Goal: Task Accomplishment & Management: Use online tool/utility

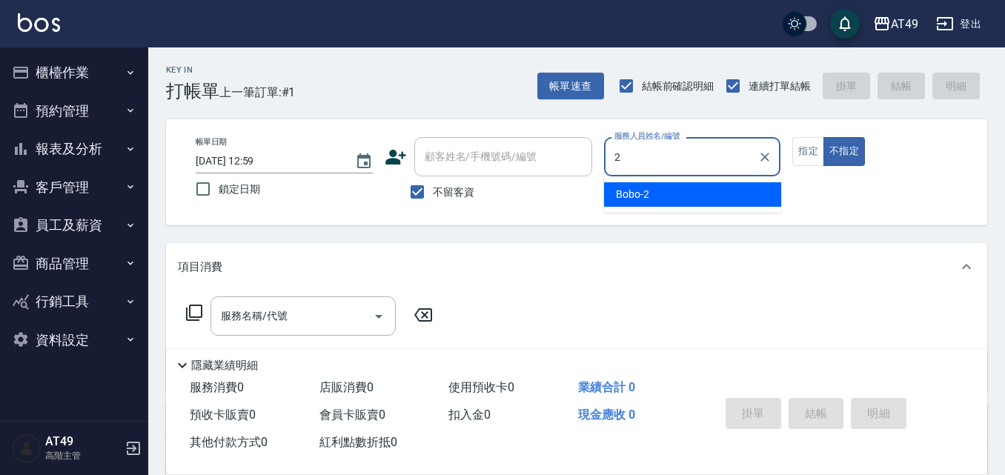
type input "2"
type button "false"
type input "Bobo-2"
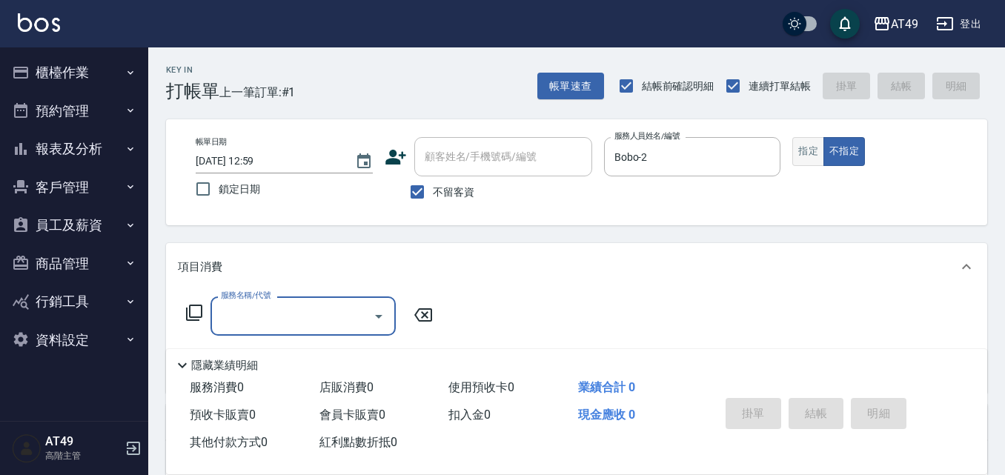
click at [809, 145] on button "指定" at bounding box center [808, 151] width 32 height 29
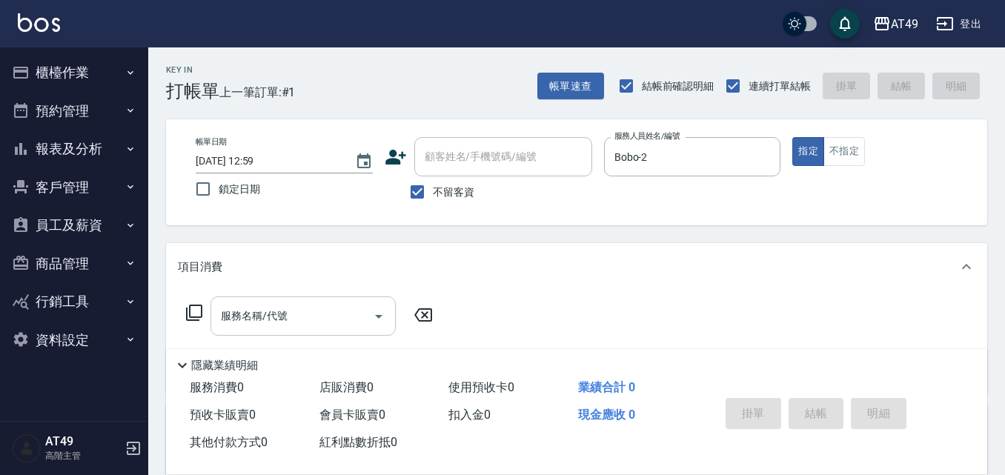
click at [322, 327] on input "服務名稱/代號" at bounding box center [292, 316] width 150 height 26
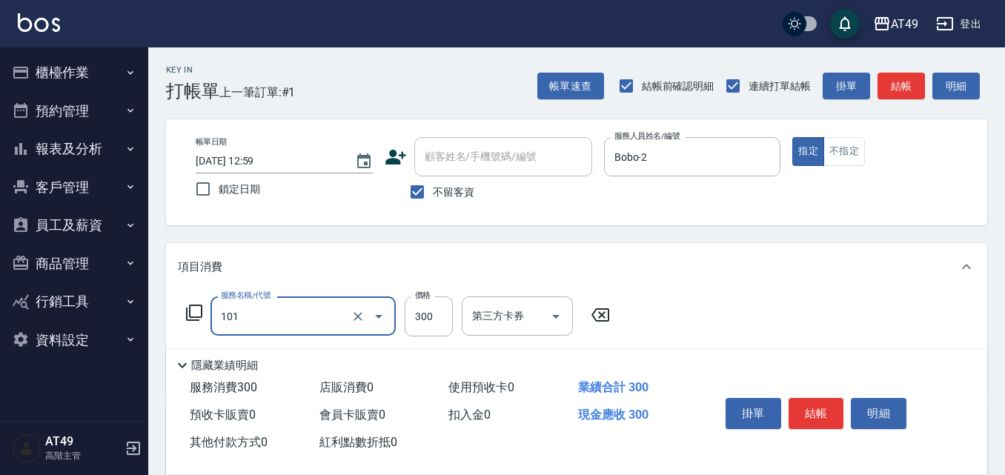
type input "一般洗髮(101)"
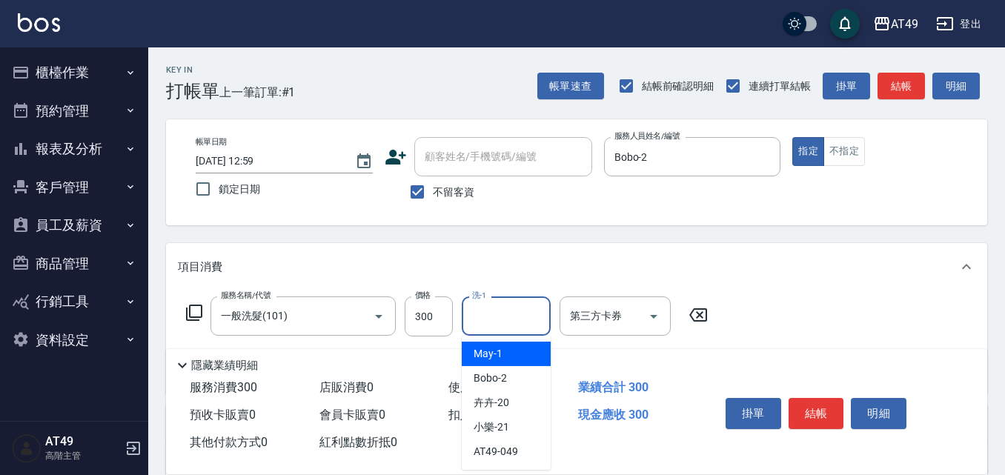
click at [521, 324] on input "洗-1" at bounding box center [506, 316] width 76 height 26
type input "小樂-21"
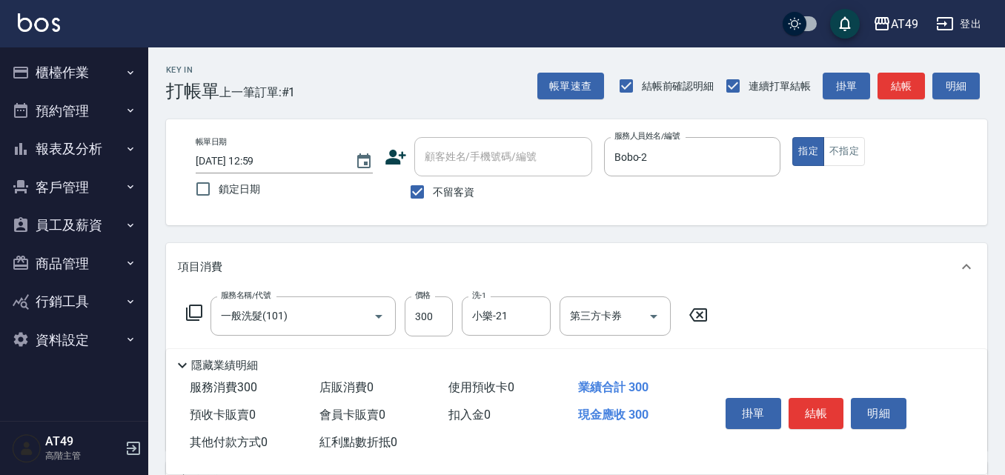
click at [808, 423] on div "掛單 結帳 明細" at bounding box center [815, 415] width 193 height 47
click at [815, 415] on button "結帳" at bounding box center [816, 413] width 56 height 31
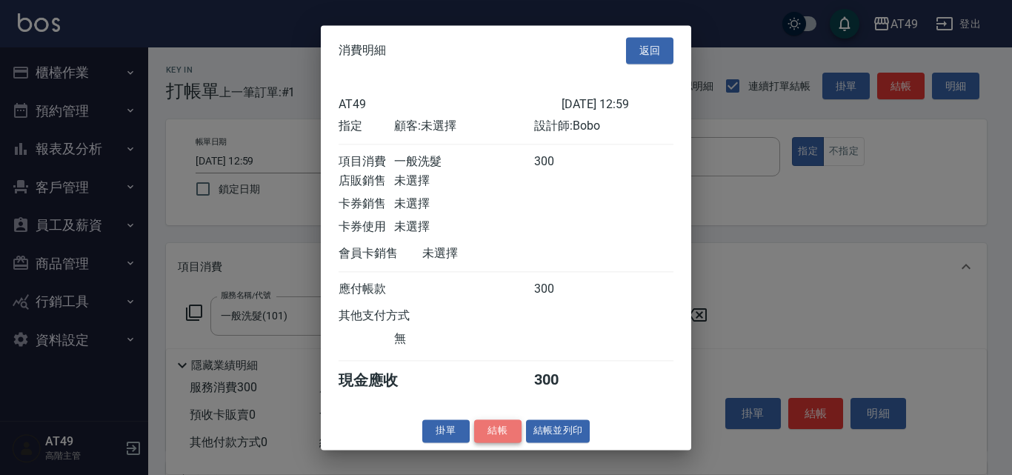
click at [482, 437] on button "結帳" at bounding box center [497, 430] width 47 height 23
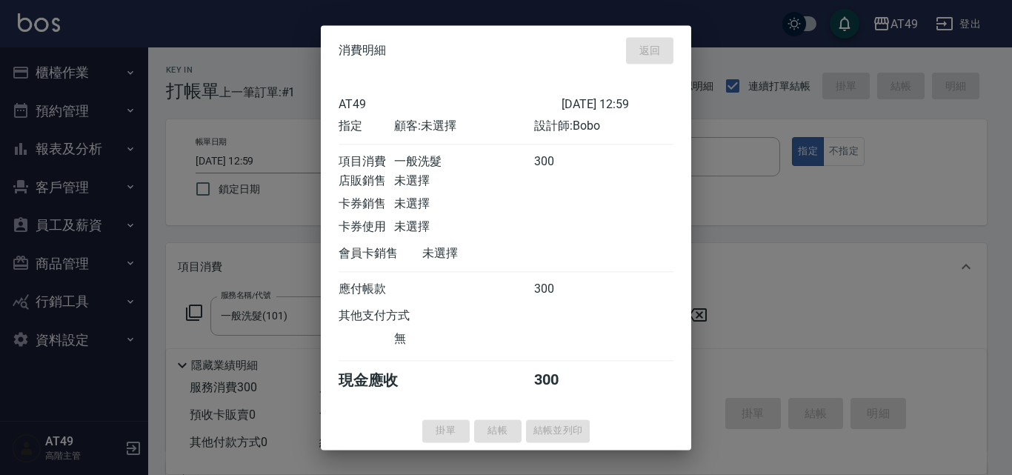
type input "[DATE] 14:18"
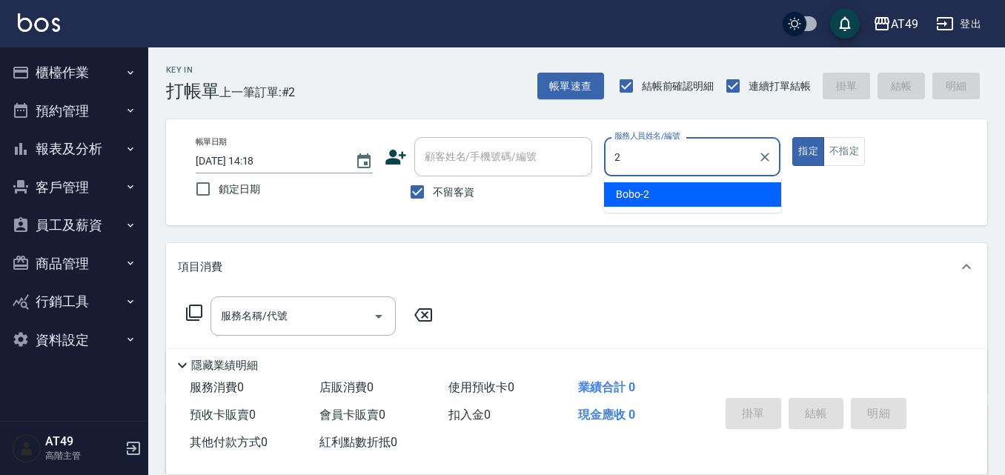
type input "Bobo-2"
type button "true"
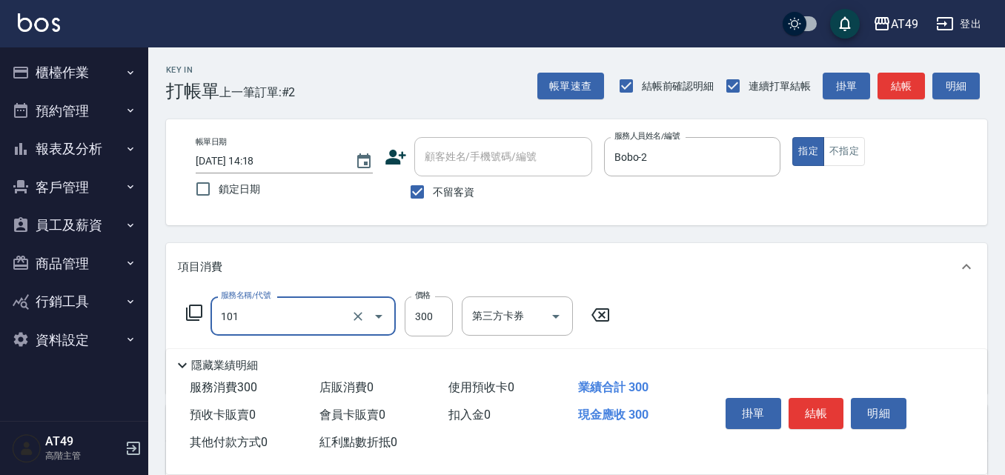
type input "一般洗髮(101)"
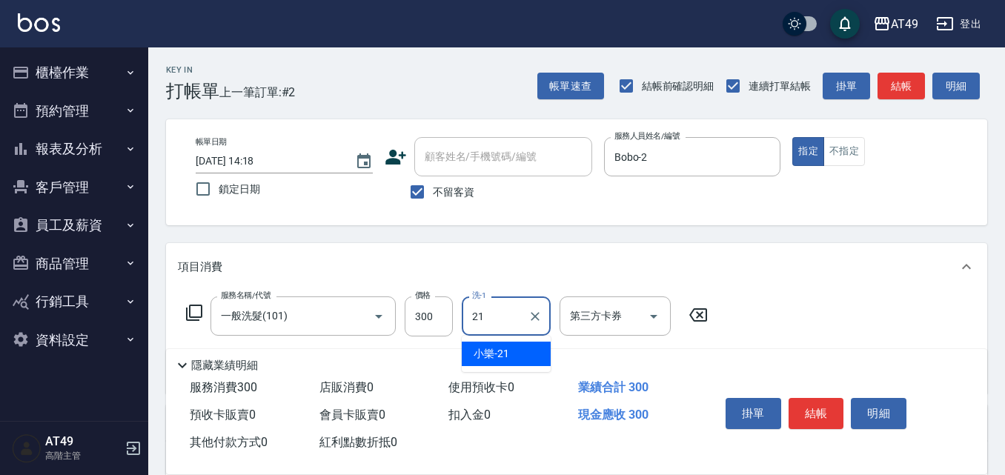
type input "小樂-21"
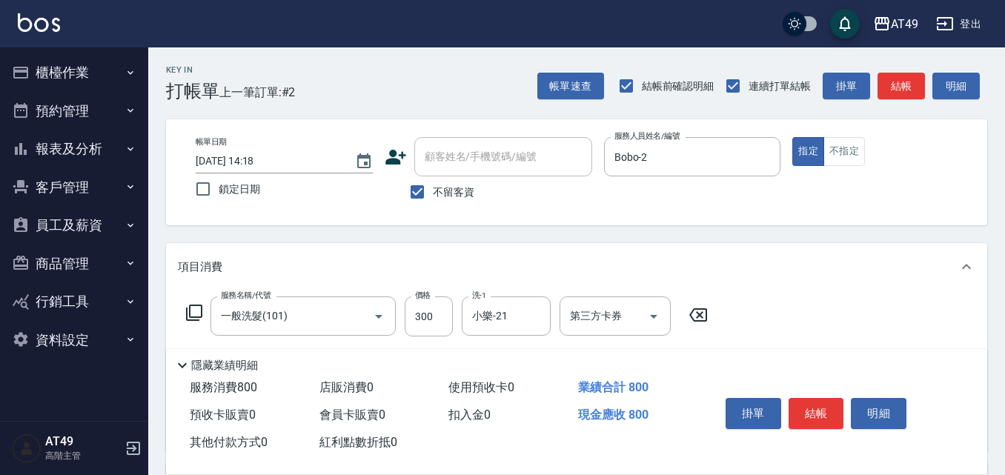
type input "精緻剪髮(201)"
click at [785, 400] on div "掛單 結帳 明細" at bounding box center [815, 415] width 193 height 47
click at [813, 406] on button "結帳" at bounding box center [816, 413] width 56 height 31
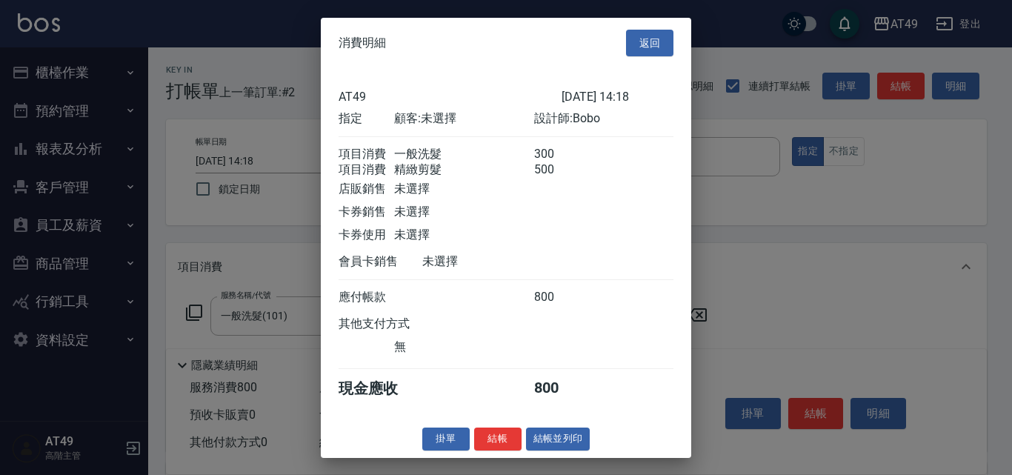
click at [498, 438] on div "消費明細 返回 AT49 [DATE] 14:18 指定 顧客: 未選擇 設計師: Bobo 項目消費 一般洗髮 300 項目消費 精緻剪髮 500 店販銷售…" at bounding box center [506, 237] width 370 height 440
click at [496, 445] on button "結帳" at bounding box center [497, 438] width 47 height 23
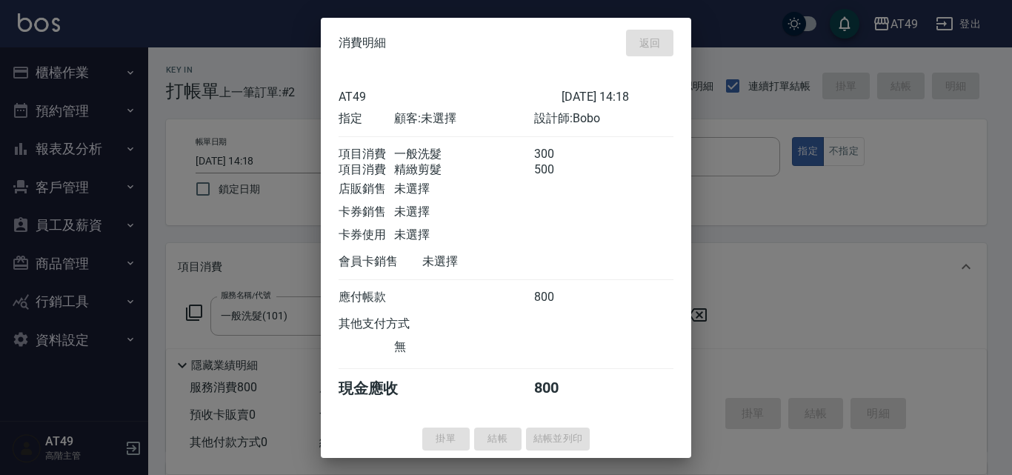
type input "[DATE] 14:19"
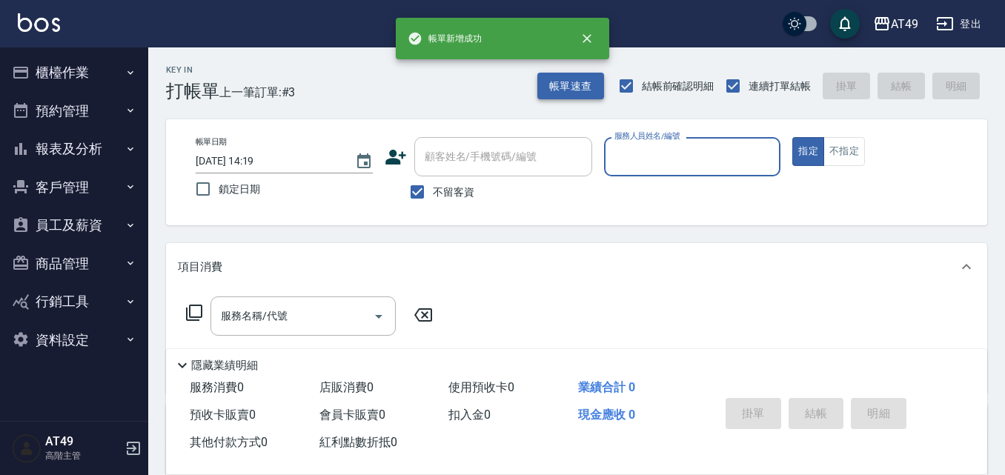
click at [567, 77] on button "帳單速查" at bounding box center [570, 86] width 67 height 27
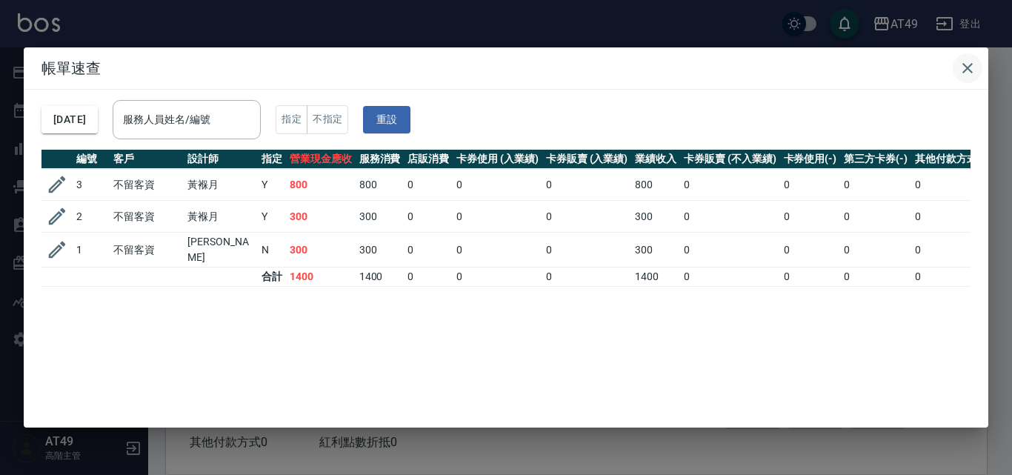
click at [976, 70] on icon "button" at bounding box center [968, 68] width 18 height 18
